Goal: Information Seeking & Learning: Learn about a topic

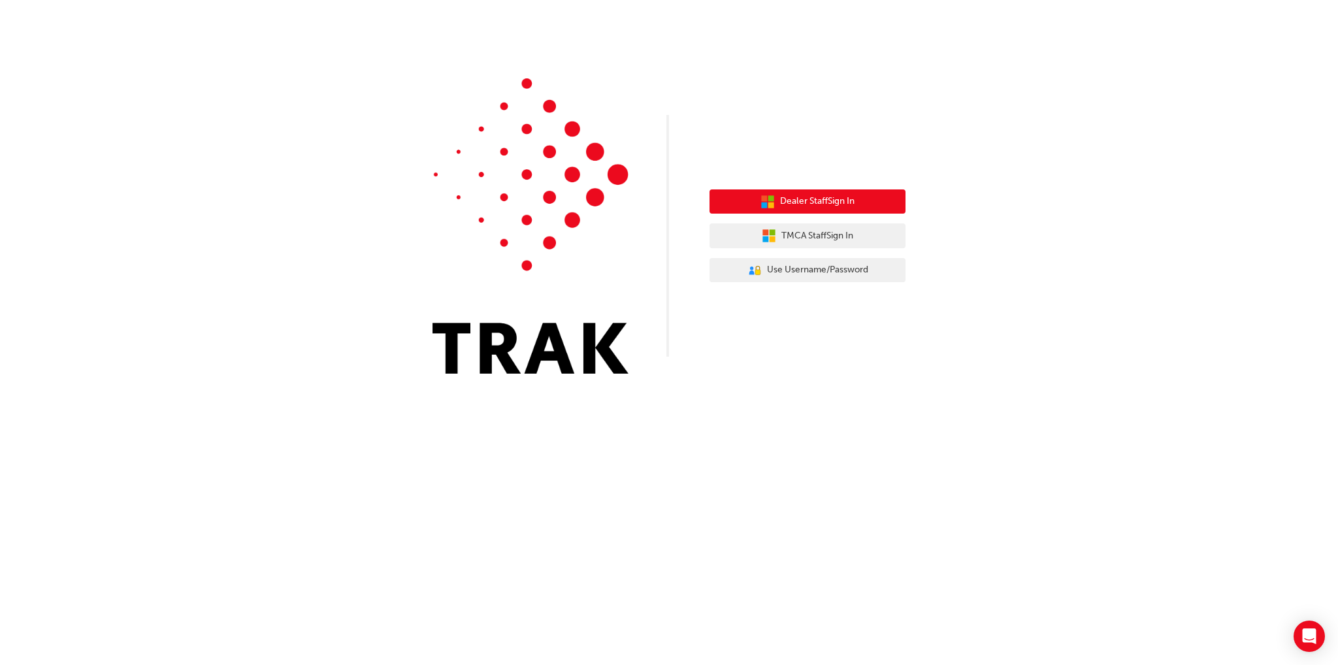
click at [853, 203] on span "Dealer Staff Sign In" at bounding box center [817, 201] width 74 height 15
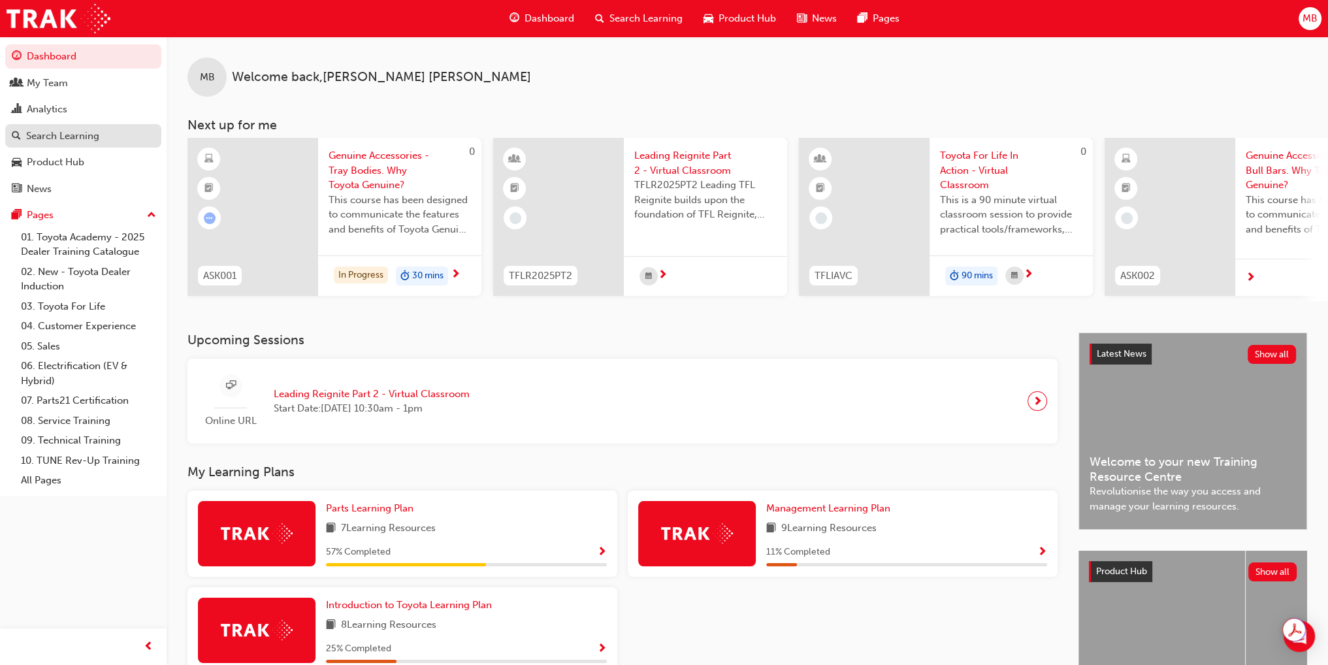
click at [86, 142] on div "Search Learning" at bounding box center [62, 136] width 73 height 15
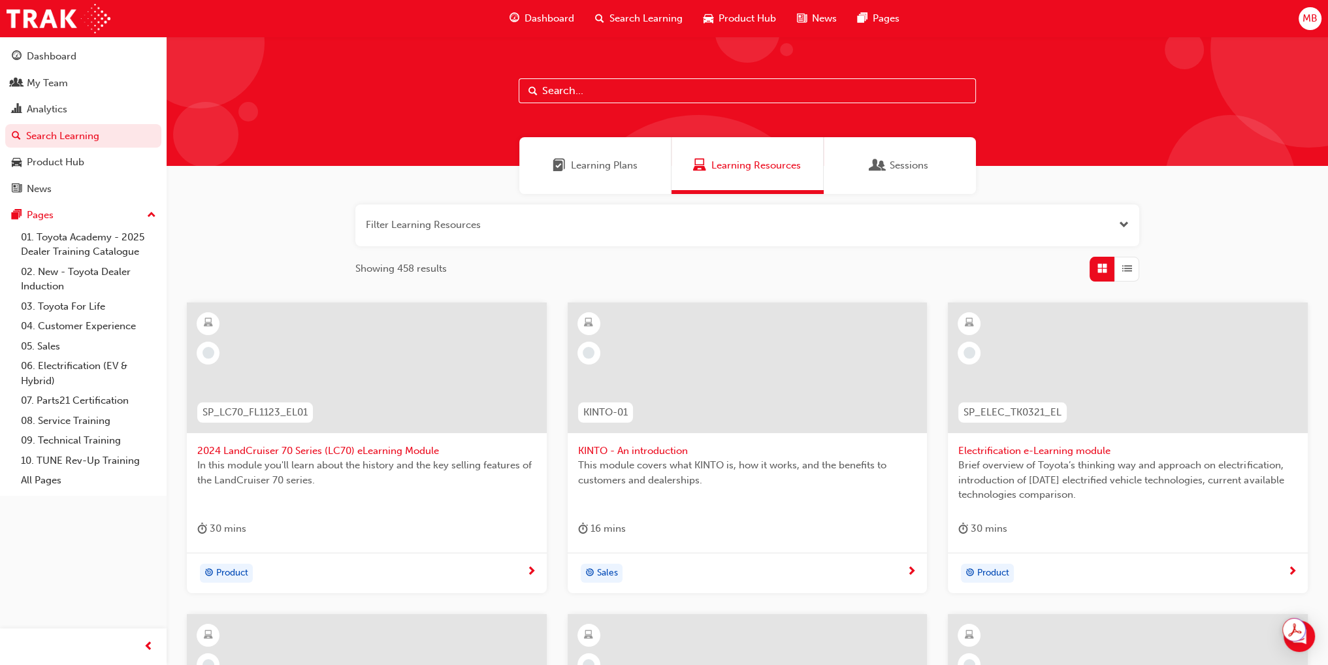
click at [601, 101] on input "text" at bounding box center [747, 90] width 457 height 25
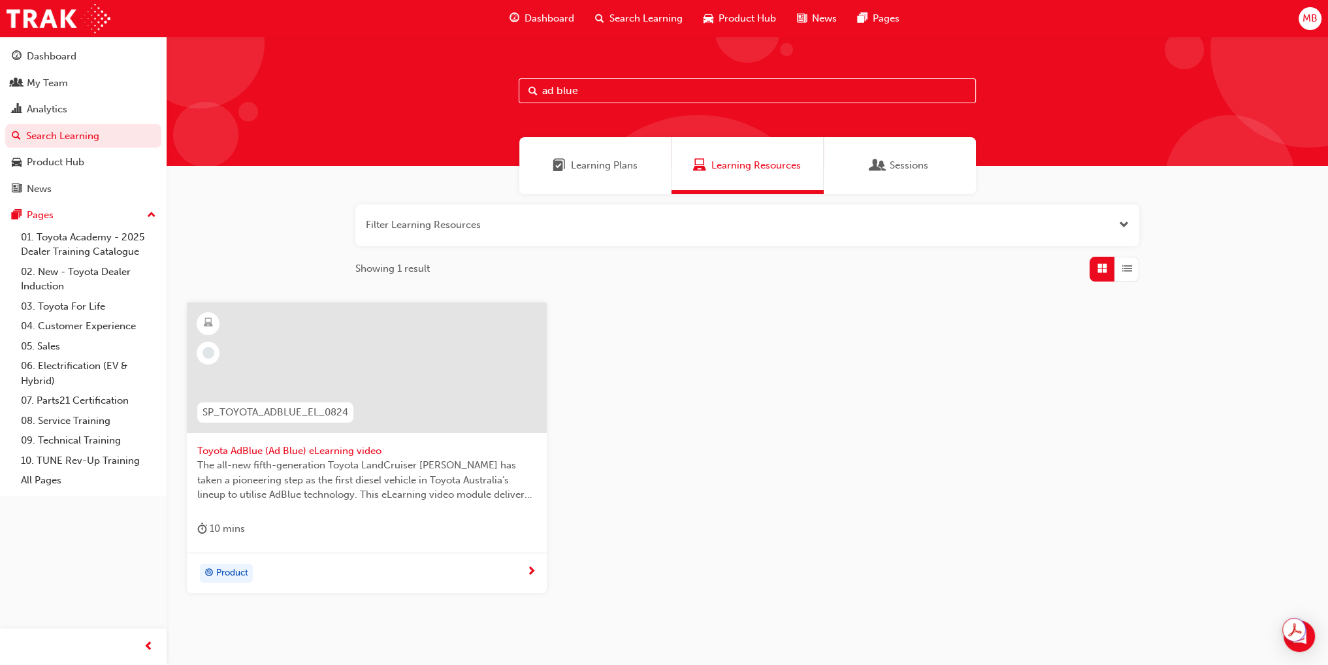
type input "ad blue"
click at [353, 447] on span "Toyota AdBlue (Ad Blue) eLearning video" at bounding box center [366, 451] width 339 height 15
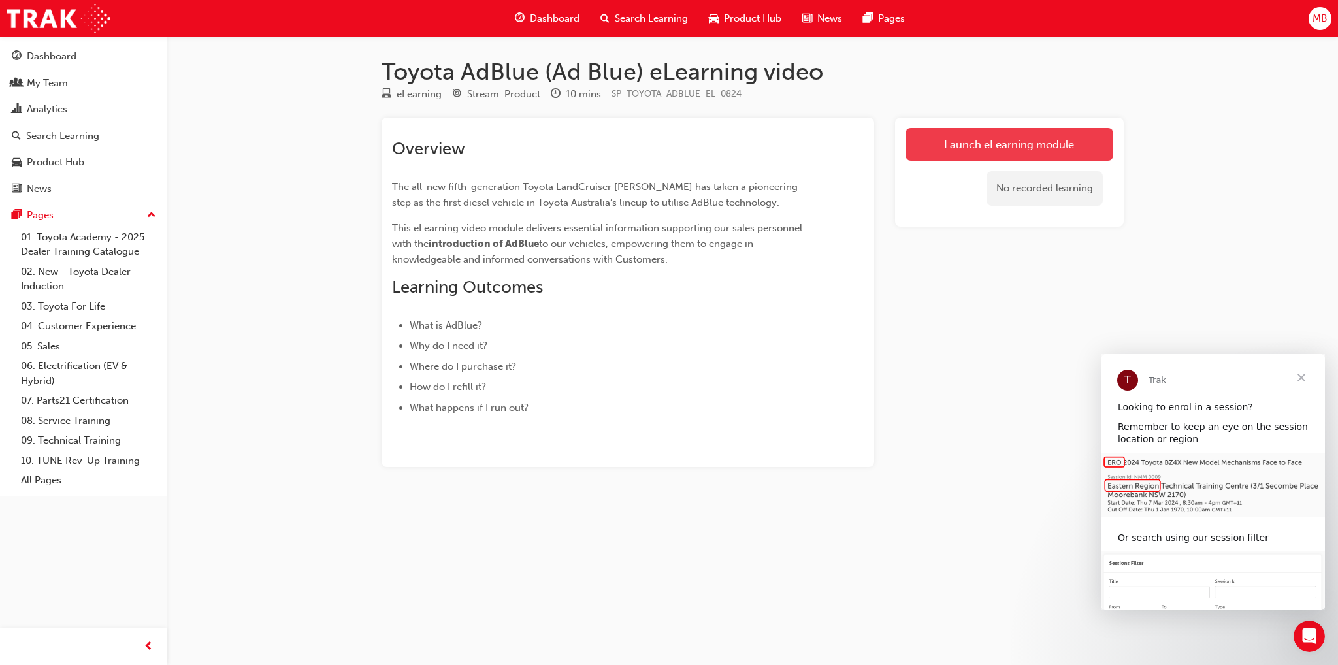
click at [969, 139] on link "Launch eLearning module" at bounding box center [1009, 144] width 208 height 33
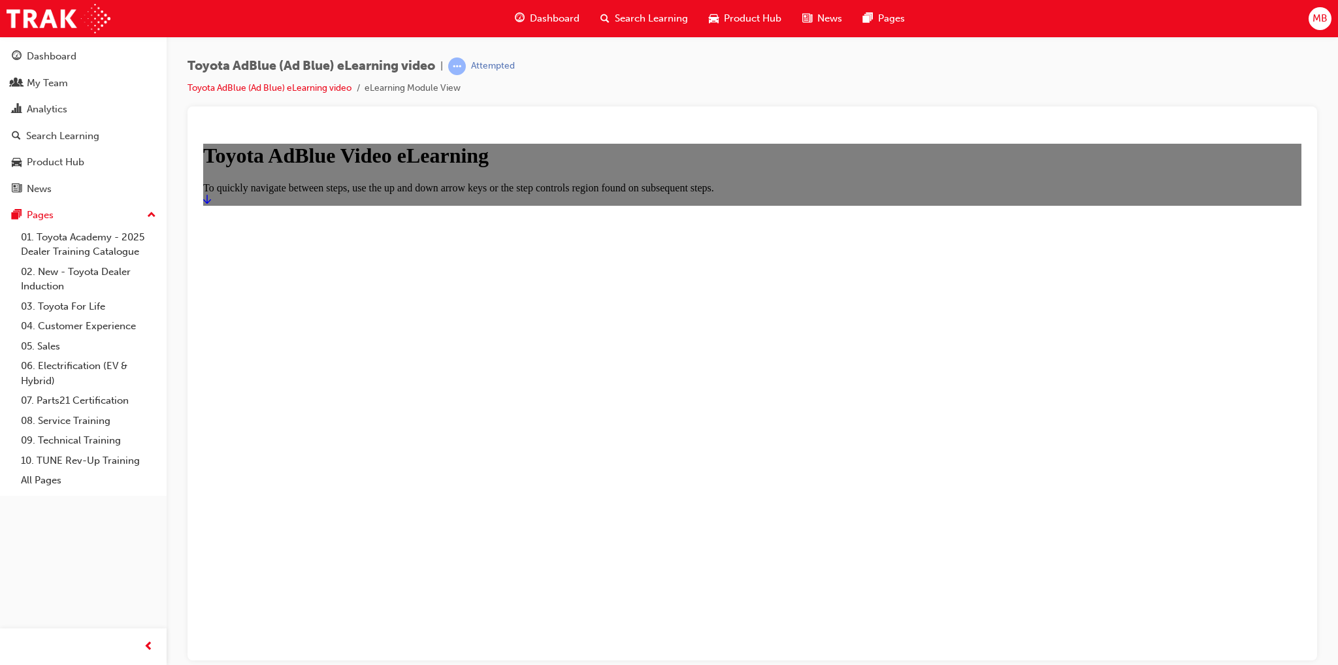
click at [211, 204] on link "Start" at bounding box center [207, 198] width 8 height 11
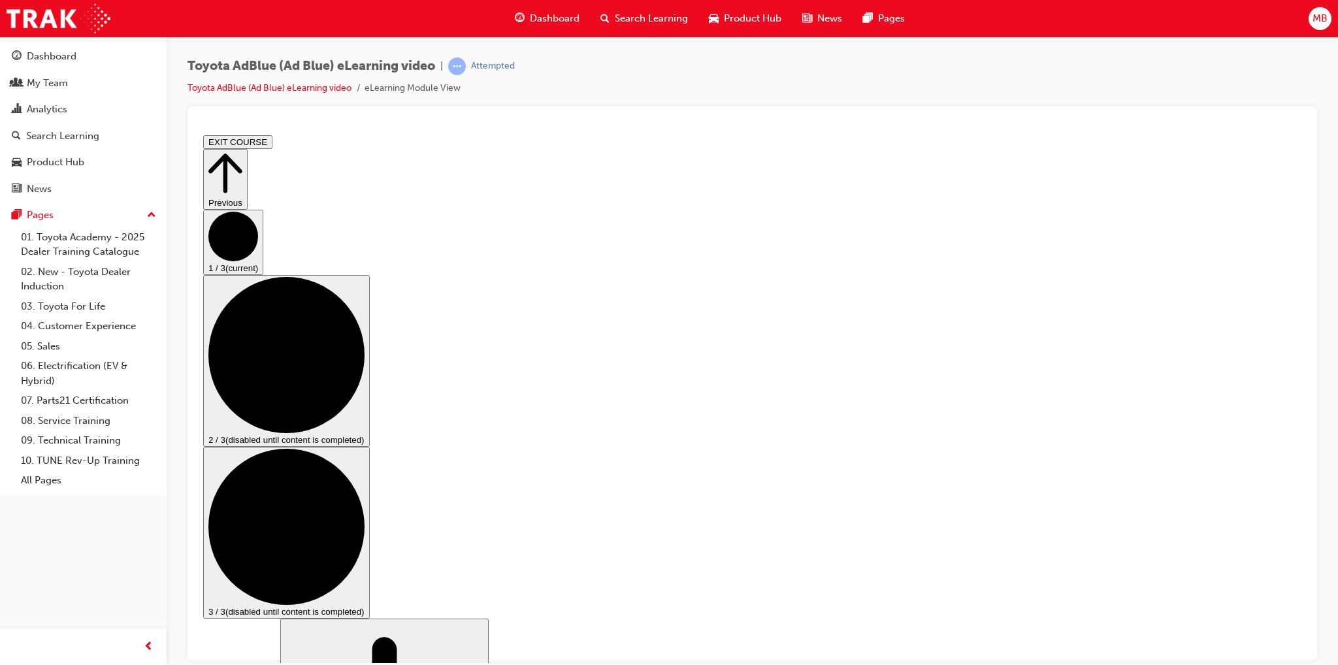
drag, startPoint x: 1030, startPoint y: 548, endPoint x: 1195, endPoint y: 519, distance: 167.9
drag, startPoint x: 1086, startPoint y: 546, endPoint x: 1094, endPoint y: 546, distance: 7.8
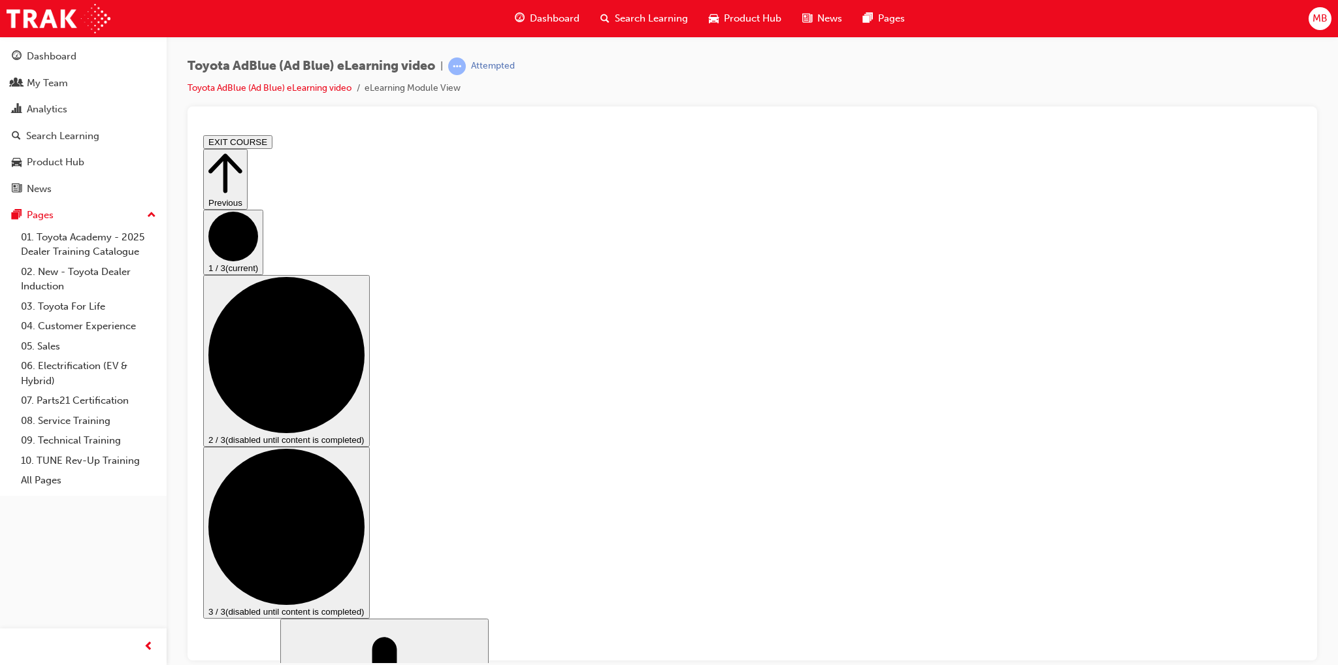
drag, startPoint x: 933, startPoint y: 387, endPoint x: 920, endPoint y: 401, distance: 19.0
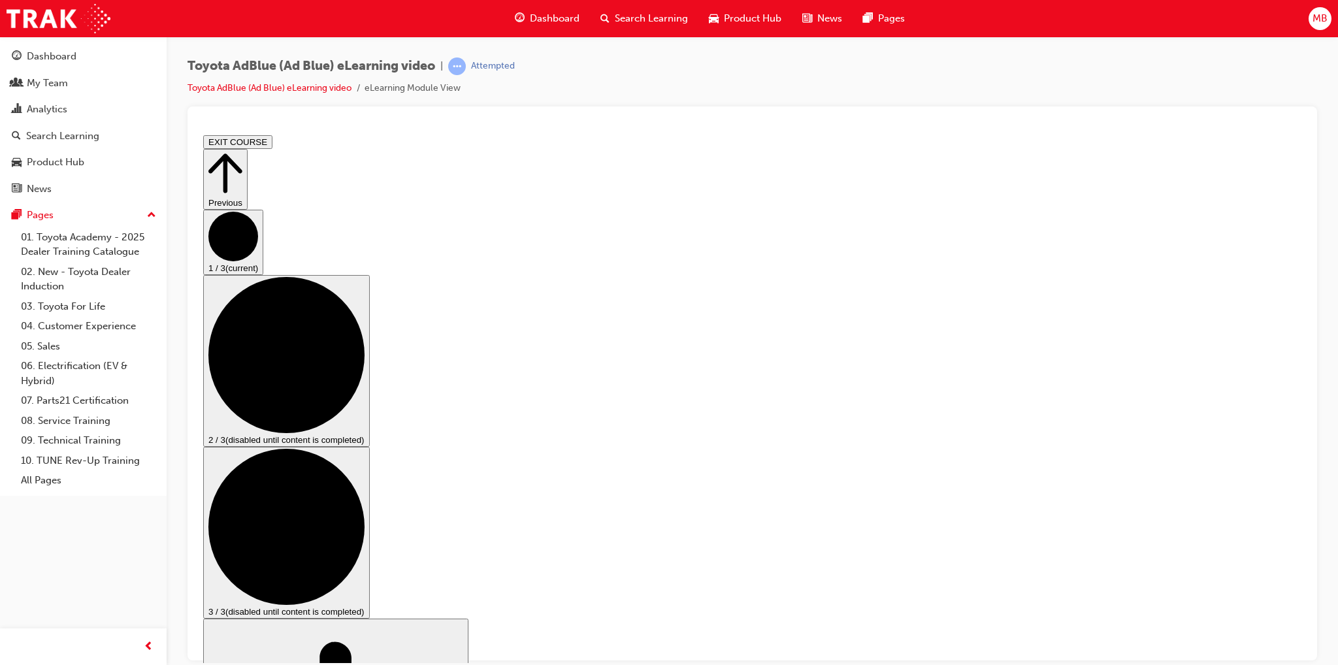
click at [1026, 97] on div "Toyota AdBlue (Ad Blue) eLearning video | Attempted Toyota AdBlue (Ad Blue) eLe…" at bounding box center [751, 81] width 1129 height 49
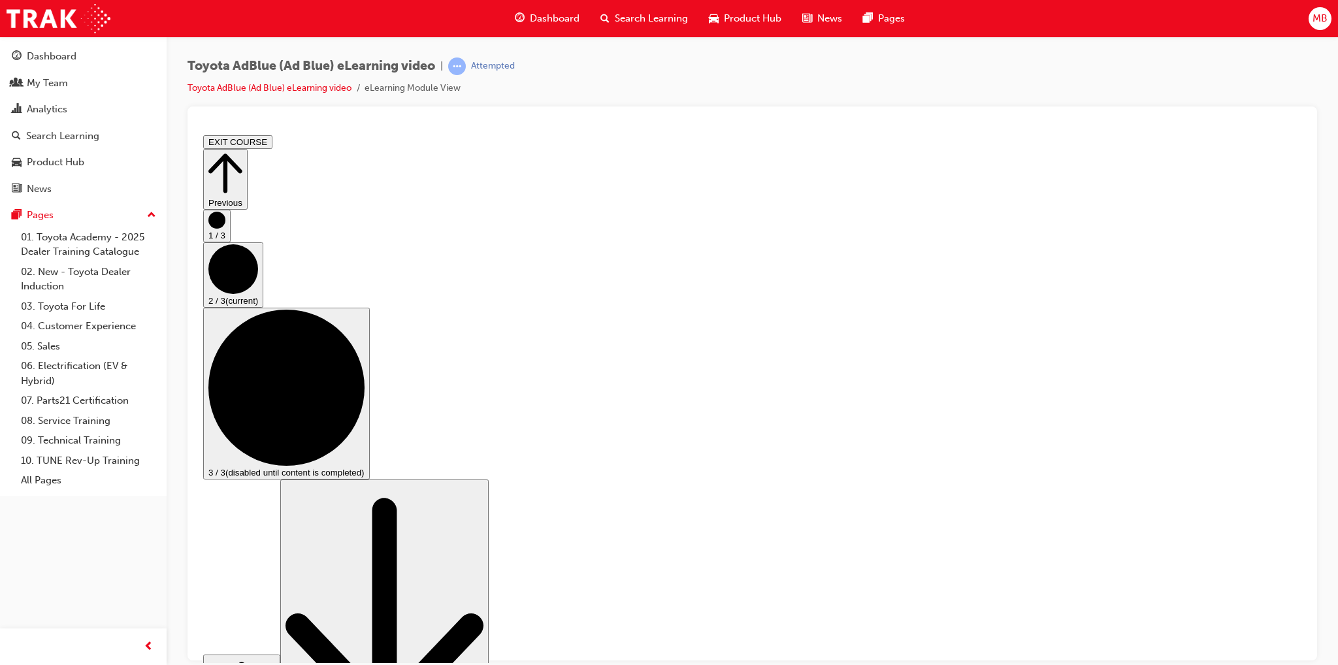
scroll to position [131, 0]
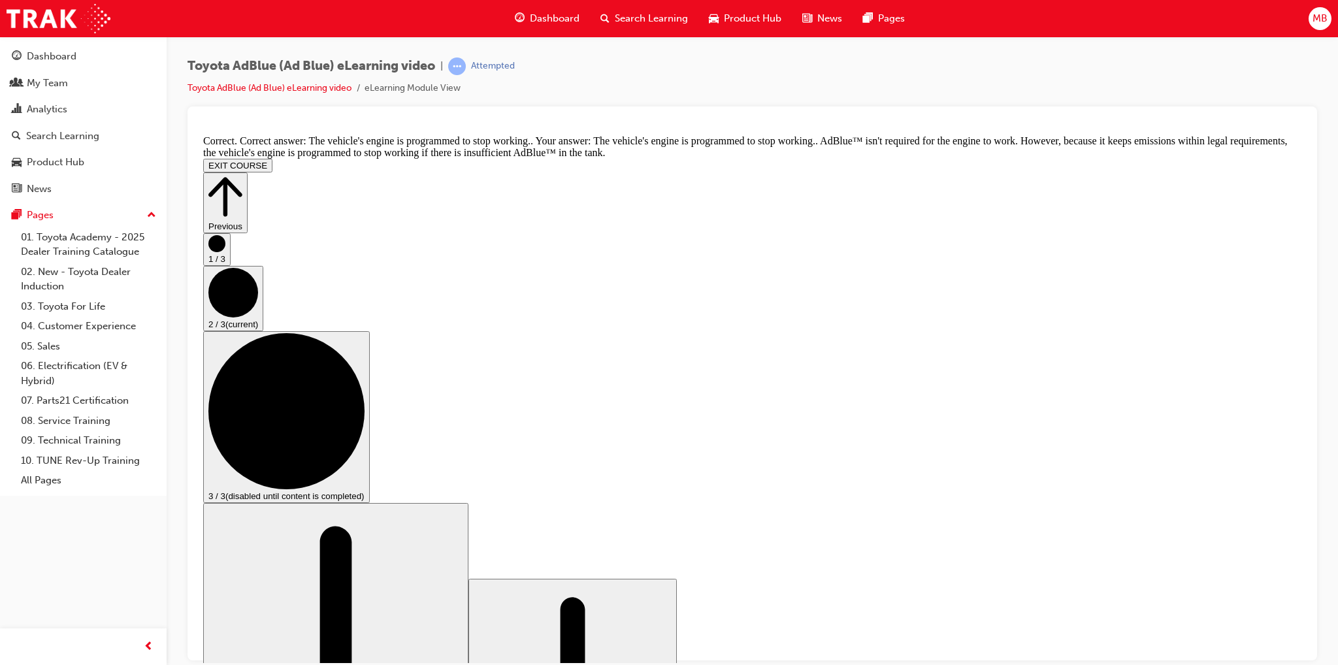
scroll to position [468, 0]
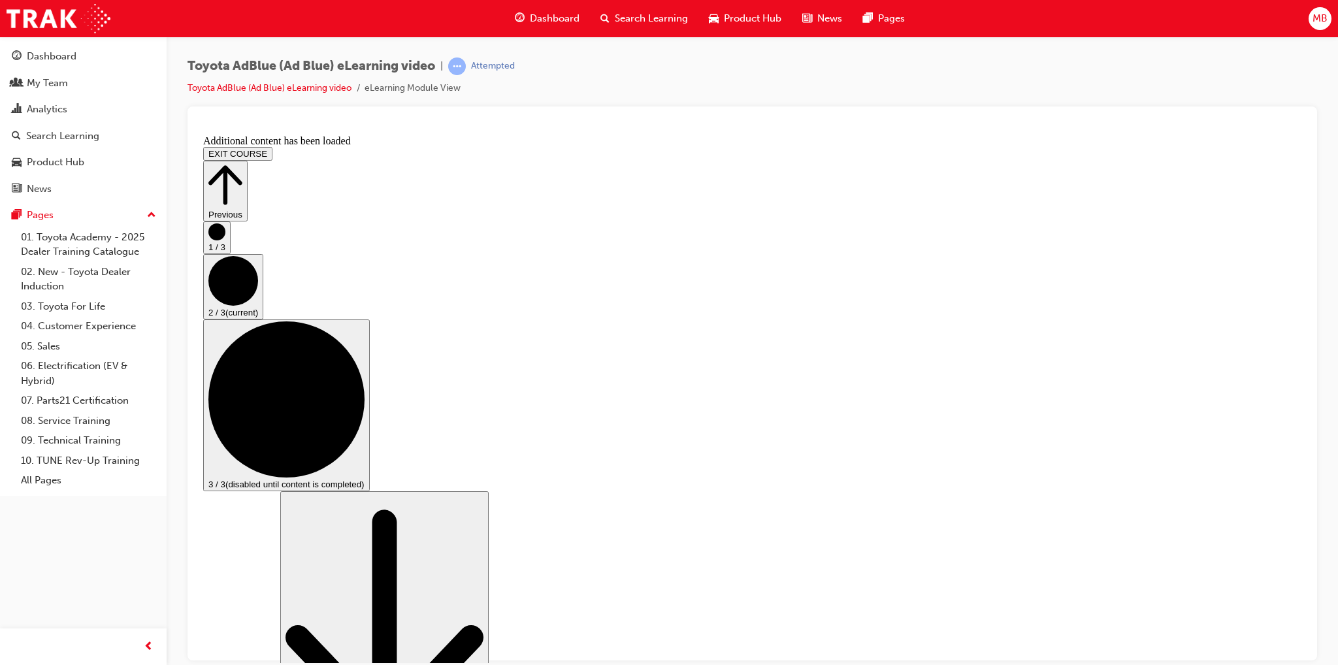
scroll to position [1056, 0]
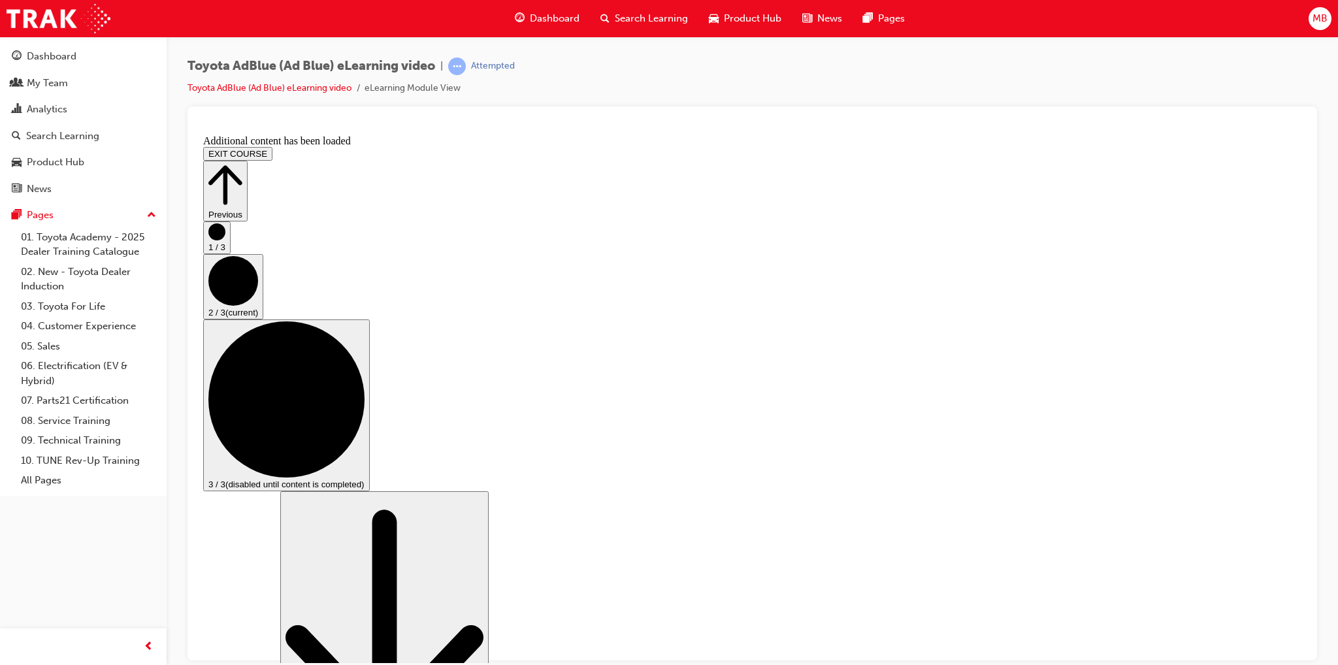
scroll to position [1921, 0]
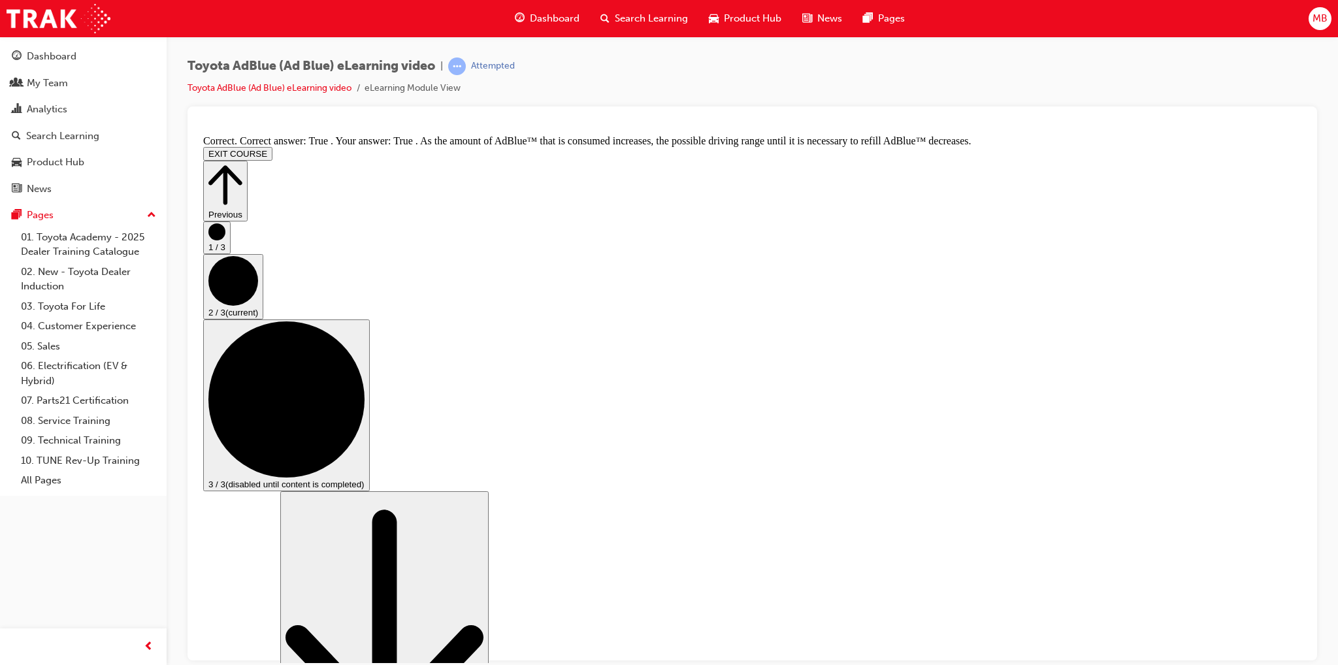
scroll to position [2211, 0]
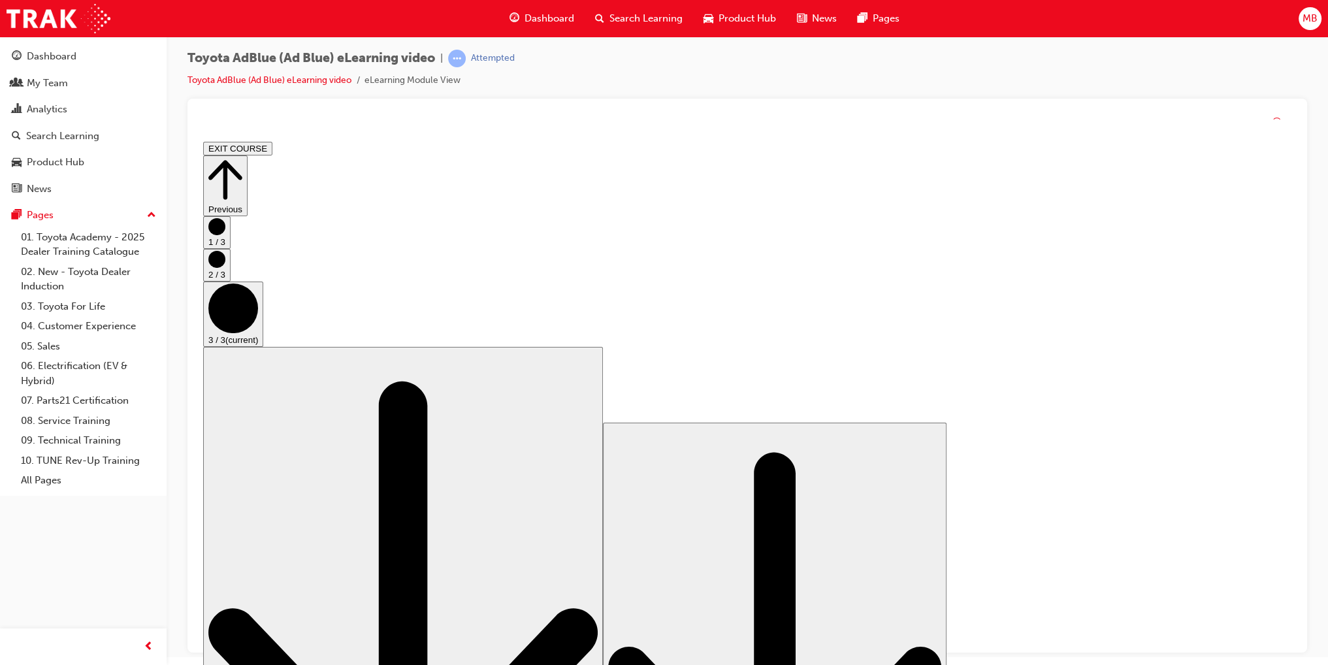
scroll to position [0, 0]
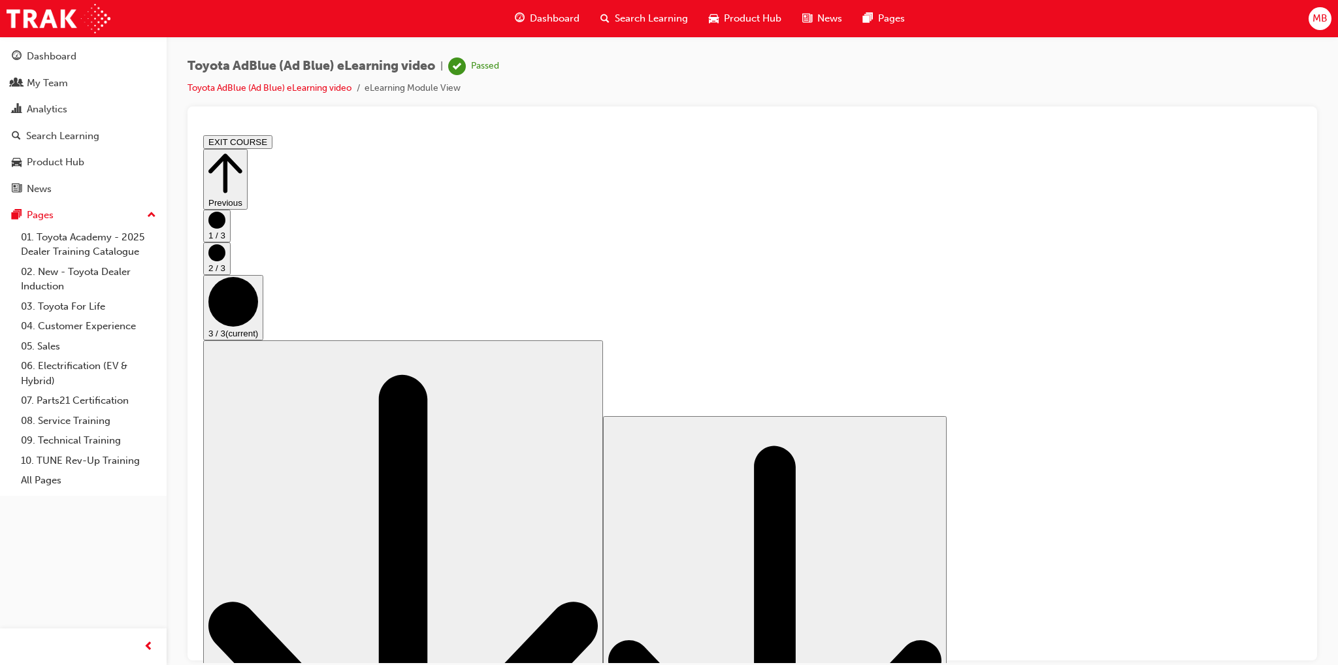
click at [242, 161] on icon "Step controls" at bounding box center [225, 172] width 34 height 39
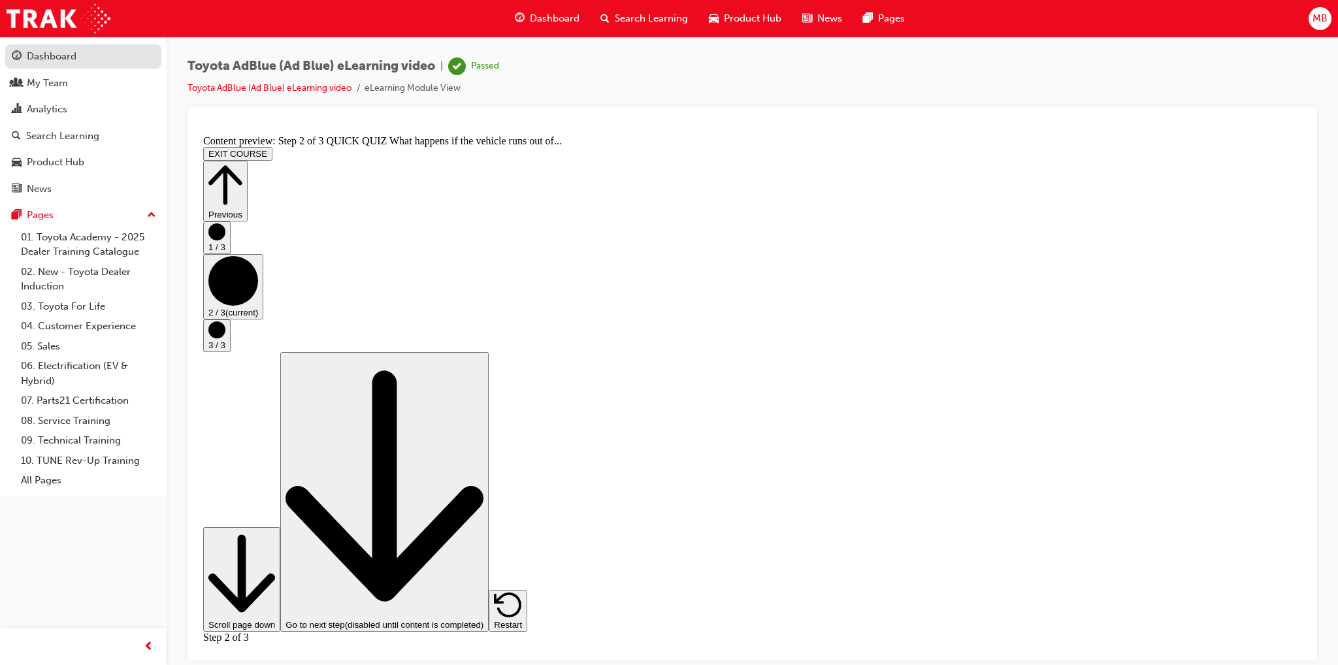
click at [77, 59] on div "Dashboard" at bounding box center [83, 56] width 143 height 16
